Goal: Information Seeking & Learning: Learn about a topic

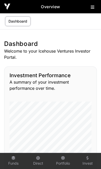
click at [95, 8] on button at bounding box center [94, 6] width 6 height 6
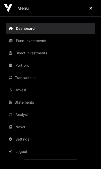
click at [29, 127] on link "News" at bounding box center [51, 127] width 90 height 11
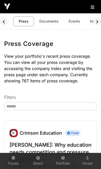
click at [48, 21] on link "Documents" at bounding box center [49, 21] width 26 height 10
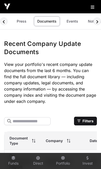
click at [74, 21] on link "Events" at bounding box center [72, 21] width 21 height 10
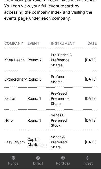
scroll to position [57, 0]
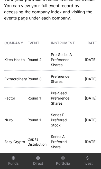
click at [17, 80] on link "Extraordinary" at bounding box center [15, 79] width 23 height 4
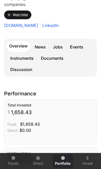
scroll to position [109, 0]
click at [78, 51] on link "Events" at bounding box center [77, 47] width 20 height 10
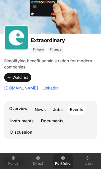
scroll to position [46, 0]
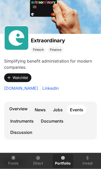
click at [17, 108] on link "Overview" at bounding box center [18, 109] width 24 height 11
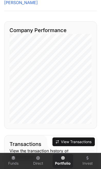
scroll to position [504, 0]
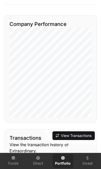
click at [83, 136] on button "View Transactions" at bounding box center [73, 136] width 42 height 9
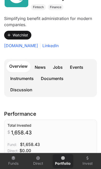
scroll to position [89, 0]
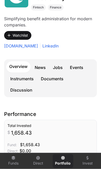
click at [79, 66] on link "Events" at bounding box center [77, 67] width 20 height 10
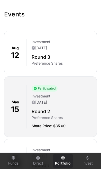
scroll to position [195, 0]
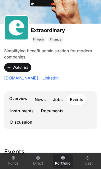
scroll to position [47, 0]
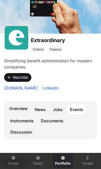
scroll to position [109, 0]
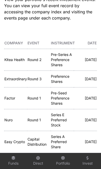
scroll to position [0, 30]
click at [16, 81] on link "Extraordinary" at bounding box center [15, 79] width 23 height 4
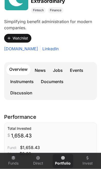
click at [82, 68] on link "Events" at bounding box center [77, 70] width 20 height 10
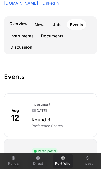
scroll to position [131, 0]
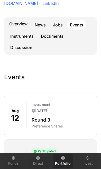
click at [13, 24] on link "Overview" at bounding box center [18, 24] width 24 height 11
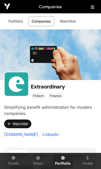
click at [94, 6] on button at bounding box center [94, 6] width 6 height 6
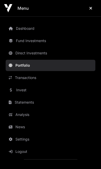
click at [28, 65] on link "Portfolio" at bounding box center [51, 65] width 90 height 11
click at [92, 9] on icon "Close" at bounding box center [90, 8] width 3 height 4
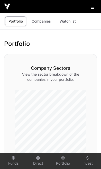
click at [10, 23] on link "Portfolio" at bounding box center [15, 21] width 21 height 10
click at [92, 7] on icon at bounding box center [93, 7] width 4 height 4
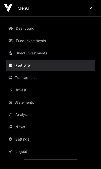
click at [31, 65] on link "Portfolio" at bounding box center [51, 65] width 90 height 11
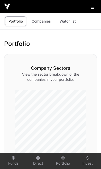
click at [40, 22] on link "Companies" at bounding box center [41, 21] width 26 height 10
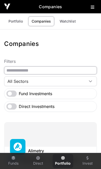
click at [55, 69] on input "text" at bounding box center [50, 71] width 93 height 8
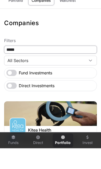
type input "*****"
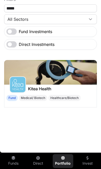
scroll to position [62, 0]
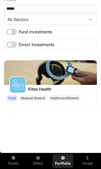
click at [65, 85] on img at bounding box center [50, 72] width 93 height 25
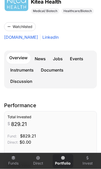
scroll to position [84, 0]
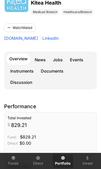
click at [79, 58] on link "Events" at bounding box center [77, 60] width 20 height 10
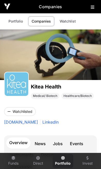
scroll to position [84, 0]
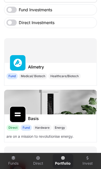
scroll to position [62, 0]
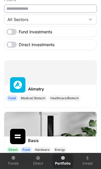
click at [53, 8] on input "text" at bounding box center [50, 9] width 93 height 8
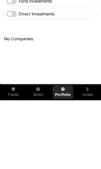
scroll to position [28, 0]
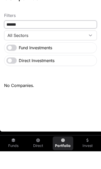
click at [53, 38] on input "*****" at bounding box center [50, 42] width 93 height 8
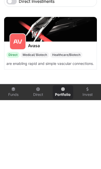
scroll to position [37, 0]
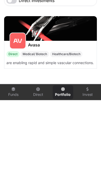
type input "*****"
click at [82, 129] on p "are enabling rapid and simple vascular connections." at bounding box center [50, 131] width 88 height 5
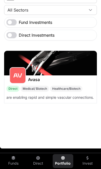
click at [70, 72] on img at bounding box center [50, 63] width 93 height 25
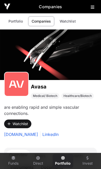
click at [19, 86] on img at bounding box center [17, 85] width 20 height 20
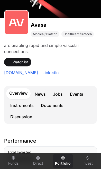
scroll to position [62, 0]
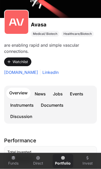
click at [40, 93] on link "News" at bounding box center [40, 94] width 17 height 10
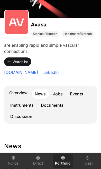
scroll to position [62, 0]
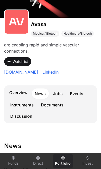
click at [80, 96] on link "Events" at bounding box center [77, 94] width 20 height 10
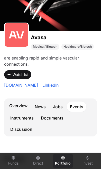
scroll to position [50, 0]
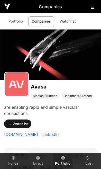
scroll to position [62, 0]
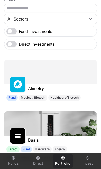
scroll to position [72, 0]
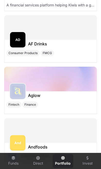
click at [87, 126] on div at bounding box center [50, 131] width 93 height 25
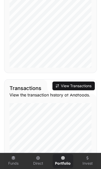
scroll to position [490, 0]
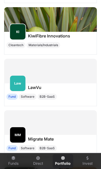
scroll to position [3574, 0]
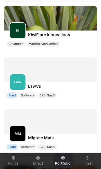
click at [37, 33] on h1 "KiwiFibre Innovations" at bounding box center [49, 35] width 42 height 6
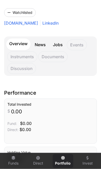
scroll to position [99, 0]
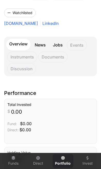
click at [42, 43] on link "News" at bounding box center [40, 45] width 17 height 11
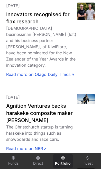
scroll to position [386, 0]
